Goal: Task Accomplishment & Management: Use online tool/utility

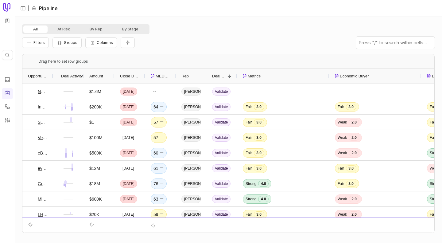
click at [198, 29] on div "All At Risk By Rep By Stage" at bounding box center [228, 29] width 412 height 10
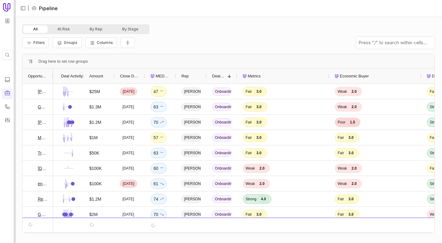
click at [14, 51] on div at bounding box center [15, 121] width 2 height 243
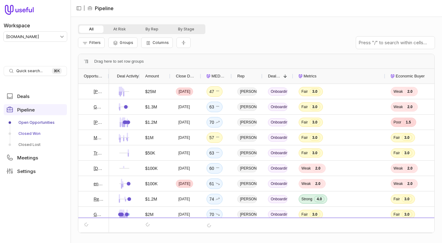
click at [26, 132] on link "Closed Won" at bounding box center [35, 134] width 63 height 10
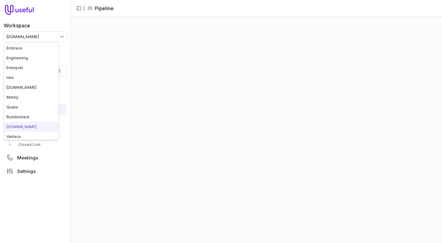
click at [24, 39] on html "Workspace tremendous.com Quick search... ⌘ K Deals Pipeline Open Opportunities …" at bounding box center [221, 121] width 442 height 243
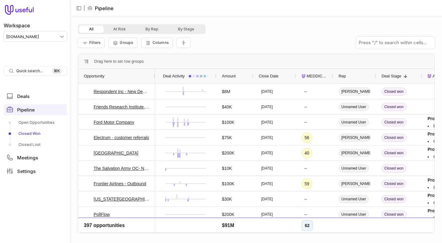
click at [41, 34] on html "Workspace tremendous.com Quick search... ⌘ K Deals Pipeline Open Opportunities …" at bounding box center [221, 121] width 442 height 243
click at [16, 170] on link "Settings" at bounding box center [35, 170] width 63 height 11
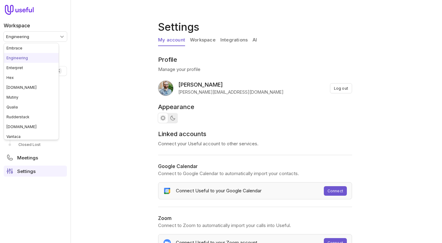
click at [34, 37] on html "Workspace Engineering Quick search... ⌘ K Deals Pipeline Open Opportunities Clo…" at bounding box center [221, 121] width 442 height 243
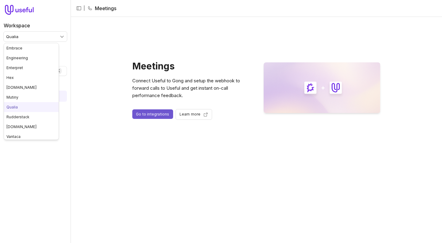
click at [25, 37] on html "Workspace Qualia Quick search... ⌘ K Meetings Settings | Meetings Meetings Conn…" at bounding box center [221, 121] width 442 height 243
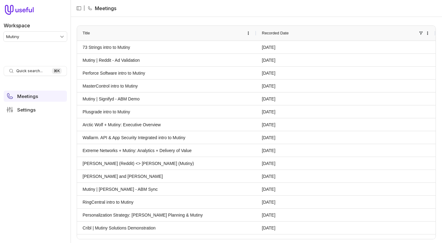
click at [29, 29] on div "Workspace Mutiny" at bounding box center [35, 29] width 63 height 25
click at [29, 39] on html "Workspace Mutiny Quick search... ⌘ K Meetings Settings | Meetings Drag here to …" at bounding box center [221, 121] width 442 height 243
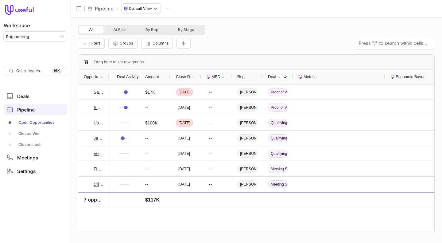
click at [26, 40] on html "Workspace Engineering Quick search... ⌘ K Deals Pipeline Open Opportunities Clo…" at bounding box center [221, 121] width 442 height 243
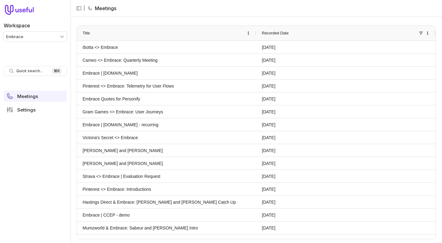
click at [36, 34] on html "Workspace Embrace Quick search... ⌘ K Meetings Settings | Meetings Drag here to…" at bounding box center [221, 121] width 442 height 243
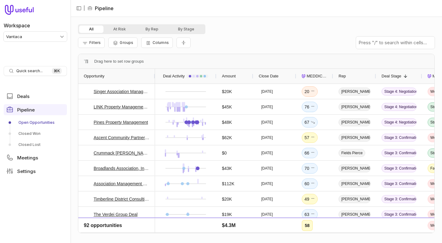
click at [34, 33] on html "Workspace Vantaca Quick search... ⌘ K Deals Pipeline Open Opportunities Closed …" at bounding box center [221, 121] width 442 height 243
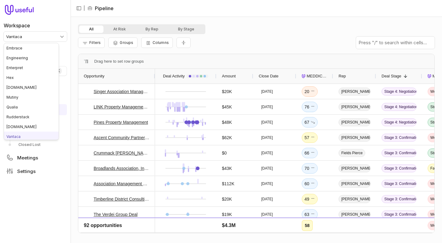
scroll to position [2, 0]
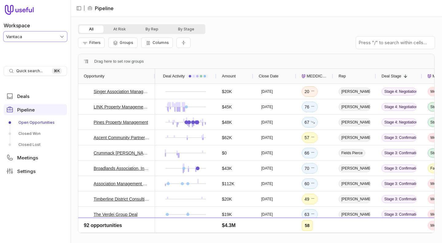
click at [229, 17] on html "Workspace Vantaca Quick search... ⌘ K Deals Pipeline Open Opportunities Closed …" at bounding box center [221, 121] width 442 height 243
click at [28, 133] on link "Closed Won" at bounding box center [35, 134] width 63 height 10
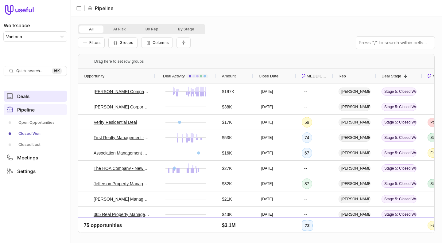
click at [21, 99] on link "Deals" at bounding box center [35, 95] width 63 height 11
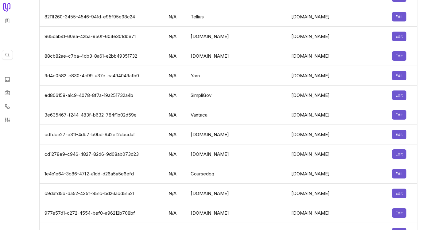
scroll to position [1996, 0]
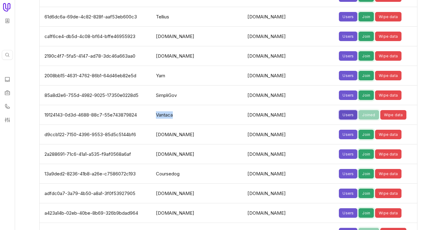
click at [339, 113] on button "Users" at bounding box center [348, 115] width 18 height 10
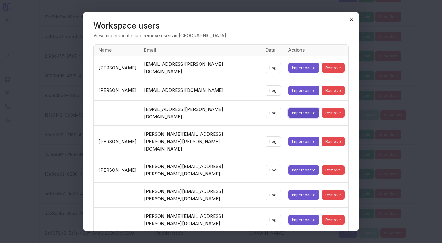
click at [299, 108] on button "Impersonate" at bounding box center [303, 113] width 31 height 10
click at [352, 21] on icon "Close" at bounding box center [351, 20] width 6 height 6
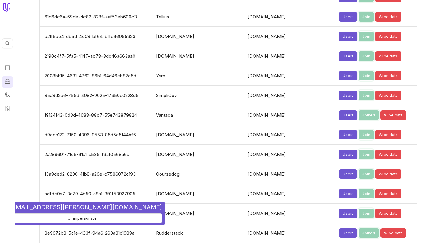
click at [6, 82] on icon at bounding box center [7, 81] width 6 height 6
